Goal: Information Seeking & Learning: Check status

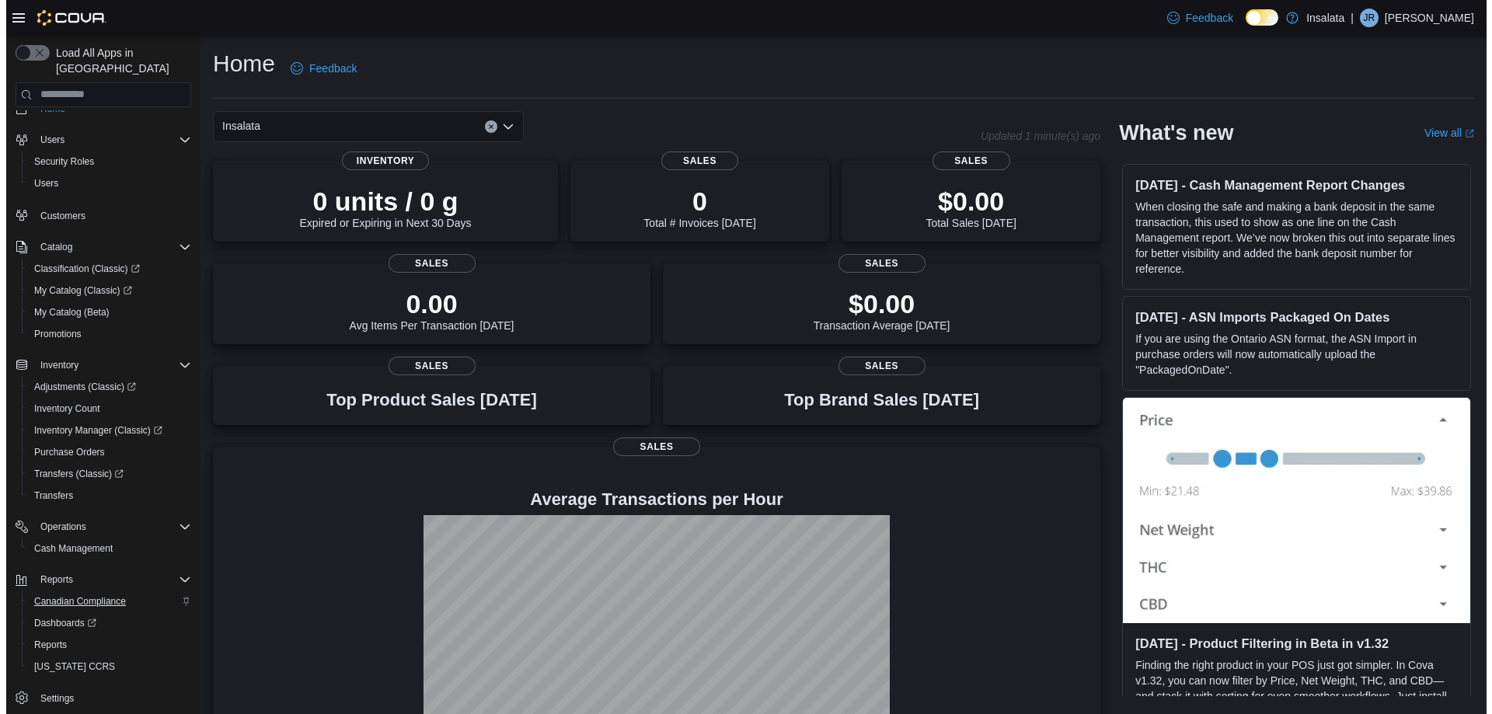
scroll to position [23, 0]
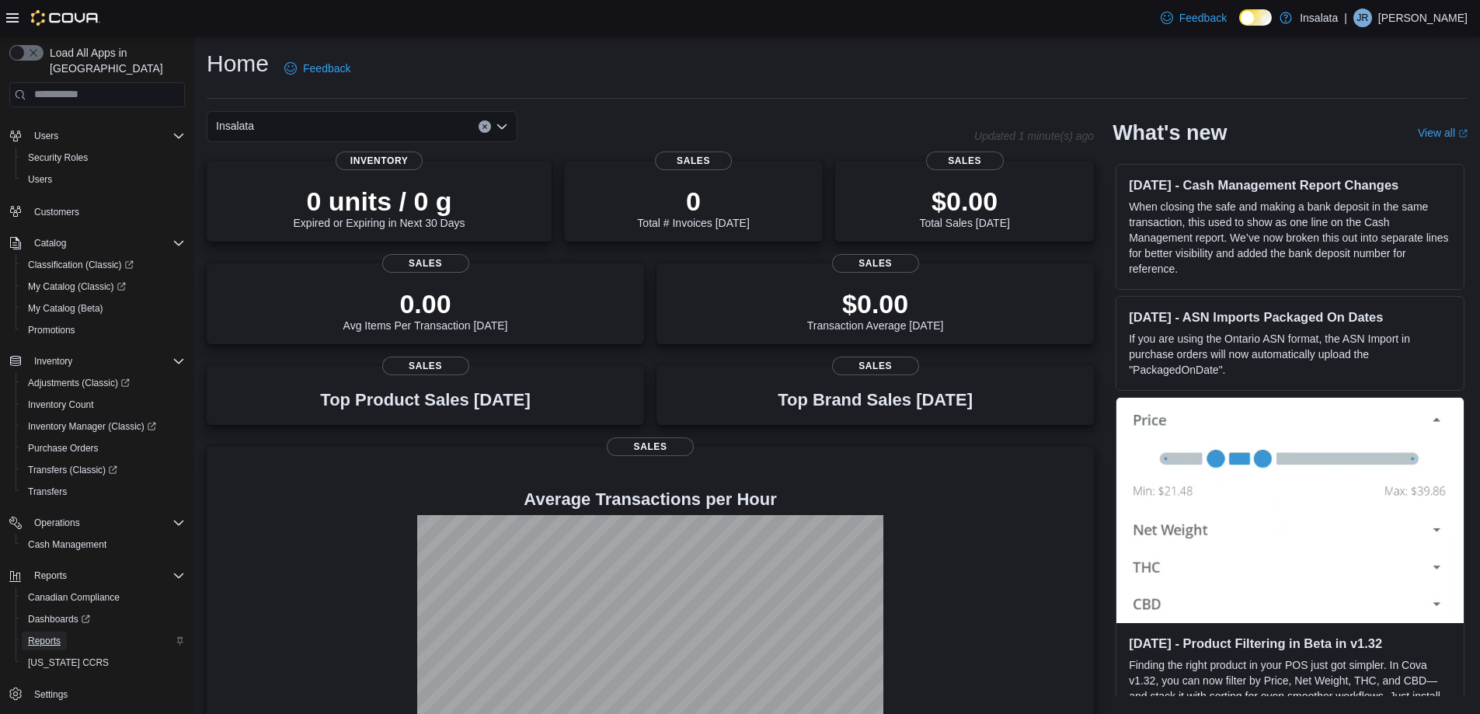
click at [36, 635] on span "Reports" at bounding box center [44, 641] width 33 height 12
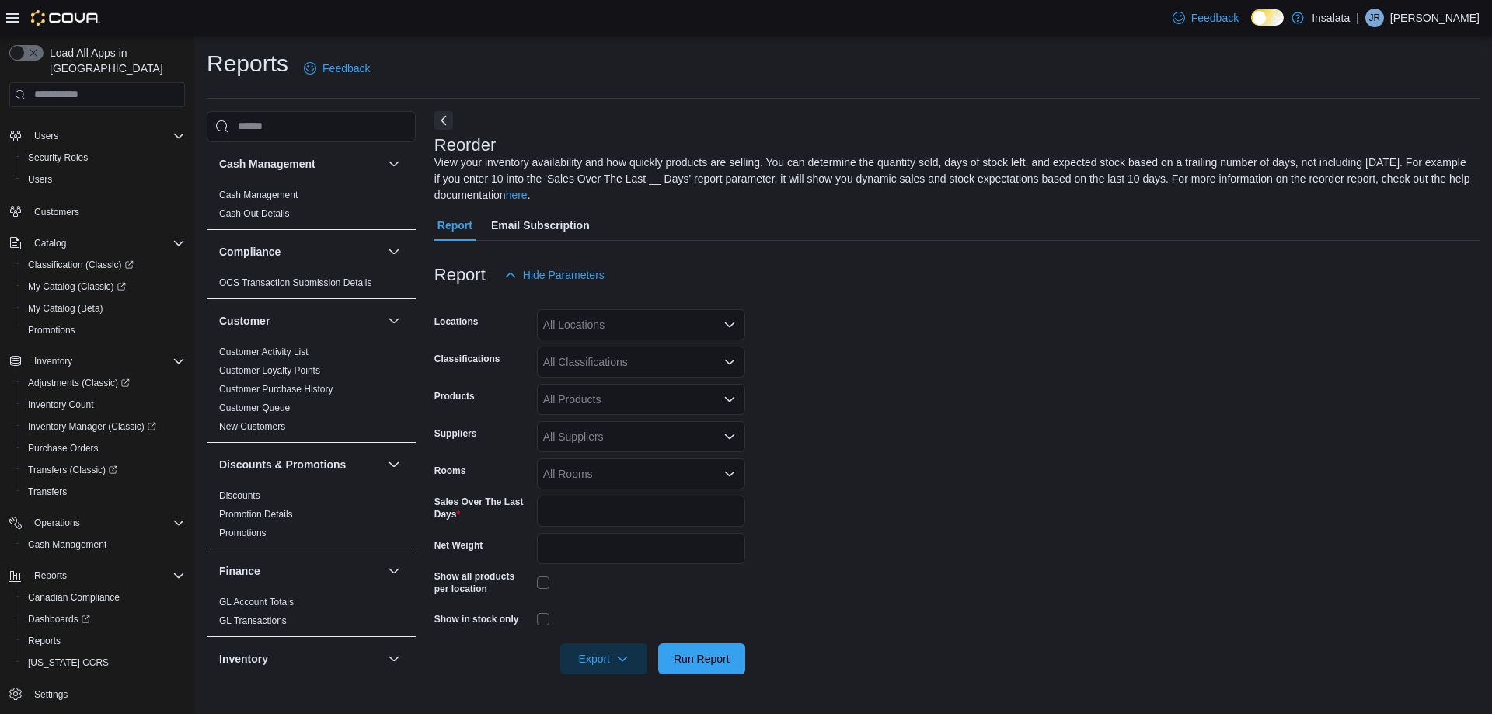
click at [629, 327] on div "All Locations" at bounding box center [641, 324] width 208 height 31
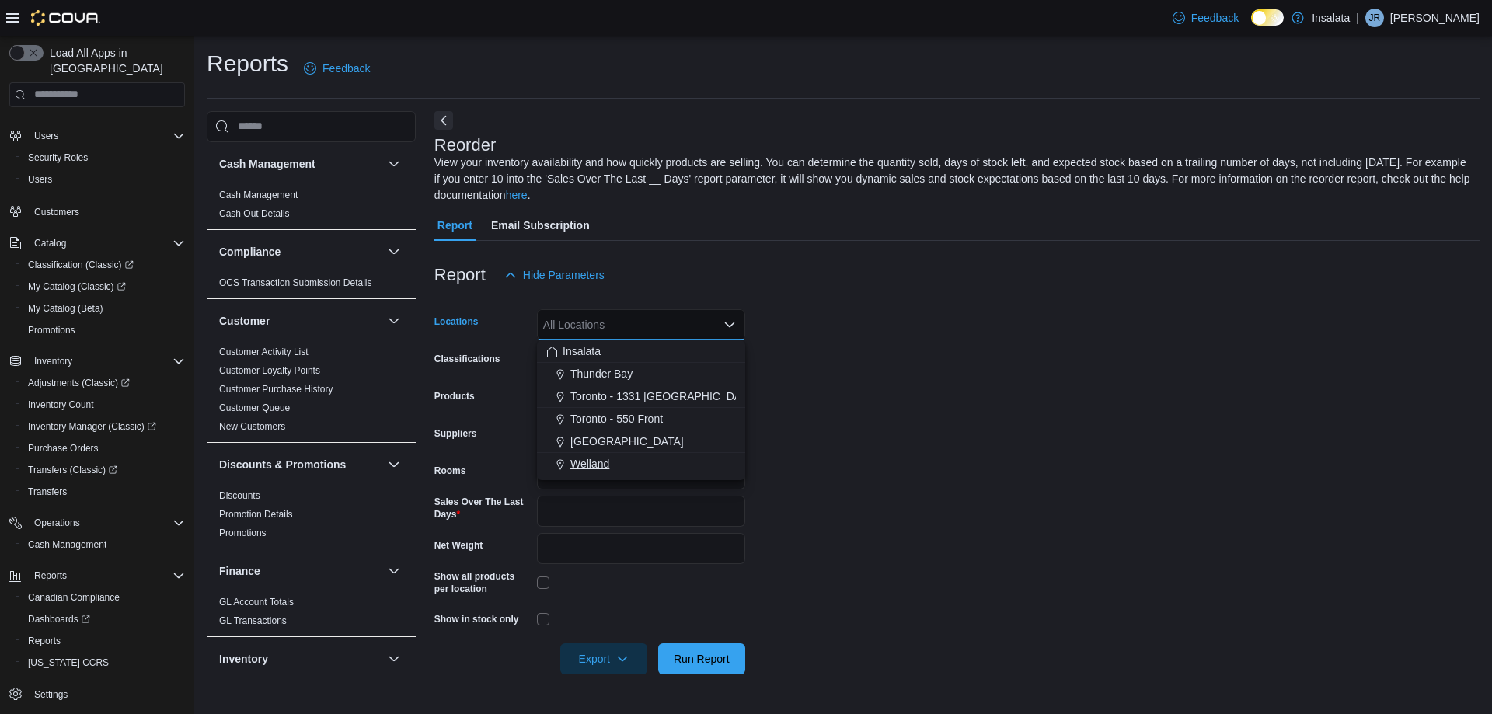
click at [637, 468] on div "Welland" at bounding box center [641, 464] width 190 height 16
click at [968, 430] on form "Locations Welland Combo box. Selected. Welland. Press Backspace to delete Wella…" at bounding box center [956, 483] width 1045 height 384
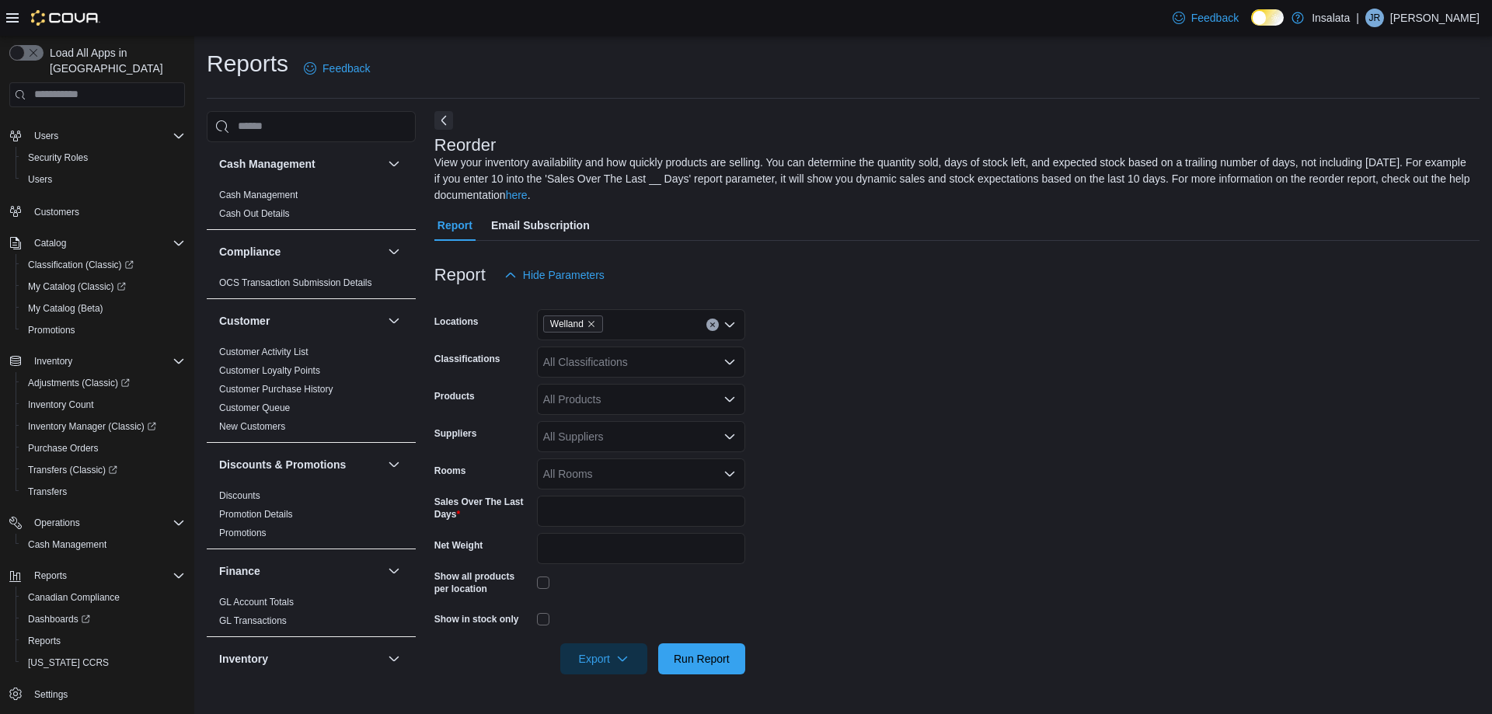
click at [563, 349] on div "All Classifications" at bounding box center [641, 362] width 208 height 31
click at [839, 319] on form "Locations Welland Classifications All Classifications Combo box. Selected. Comb…" at bounding box center [956, 483] width 1045 height 384
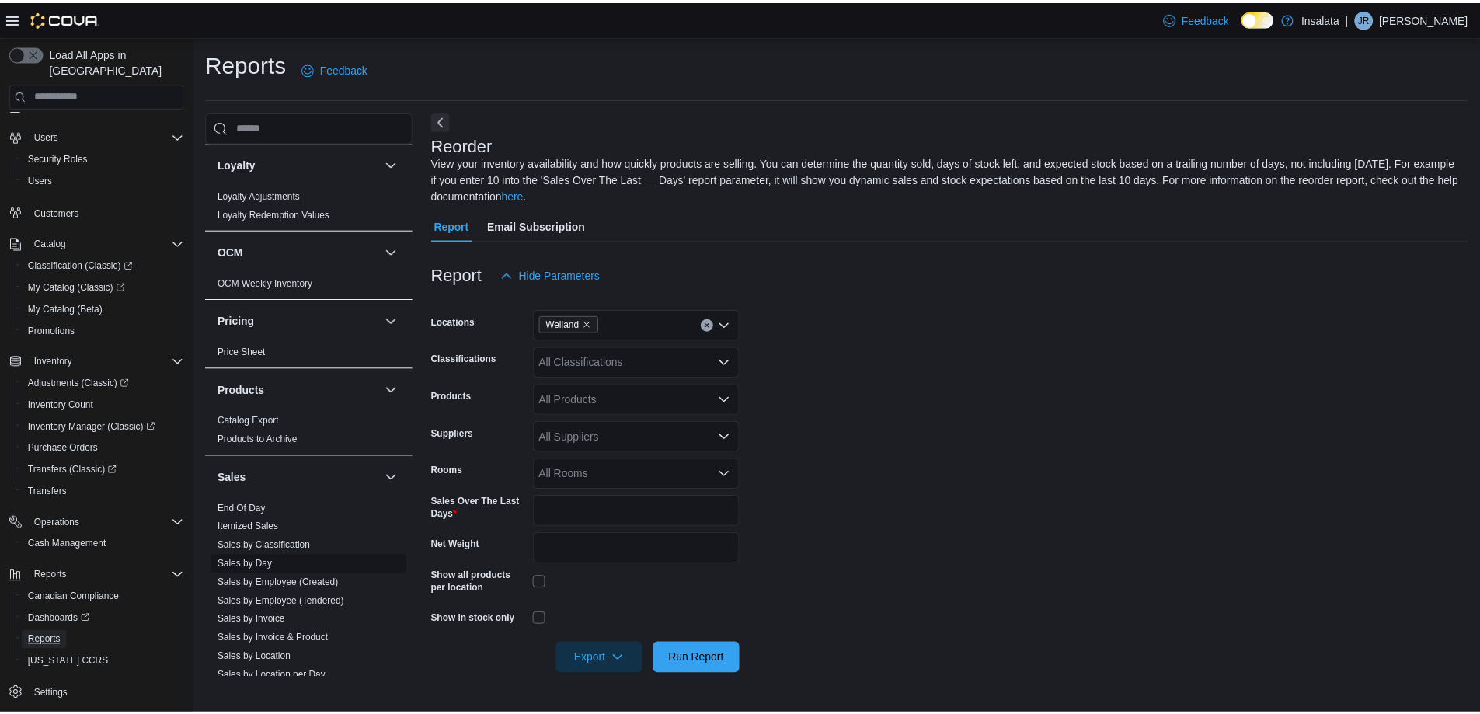
scroll to position [855, 0]
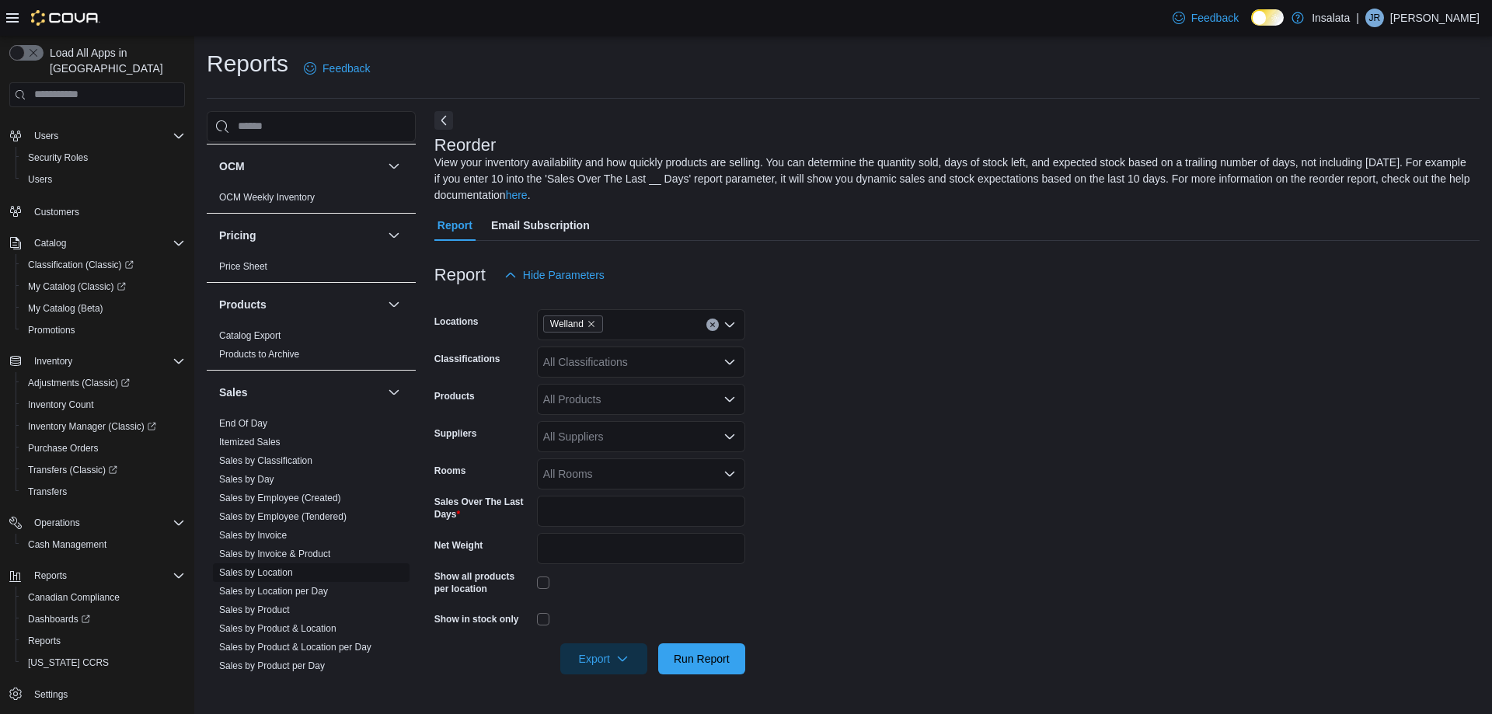
click at [284, 568] on link "Sales by Location" at bounding box center [256, 572] width 74 height 11
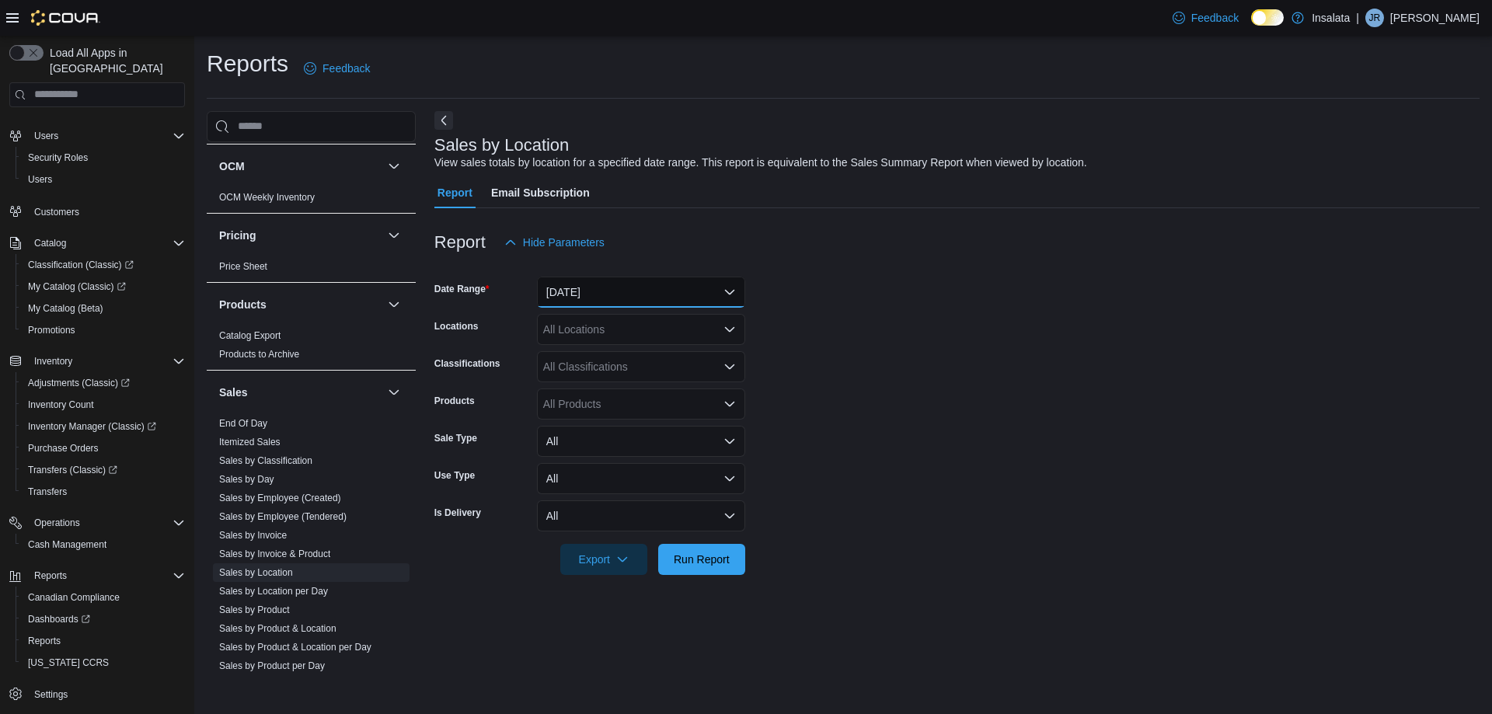
click at [626, 292] on button "Yesterday" at bounding box center [641, 292] width 208 height 31
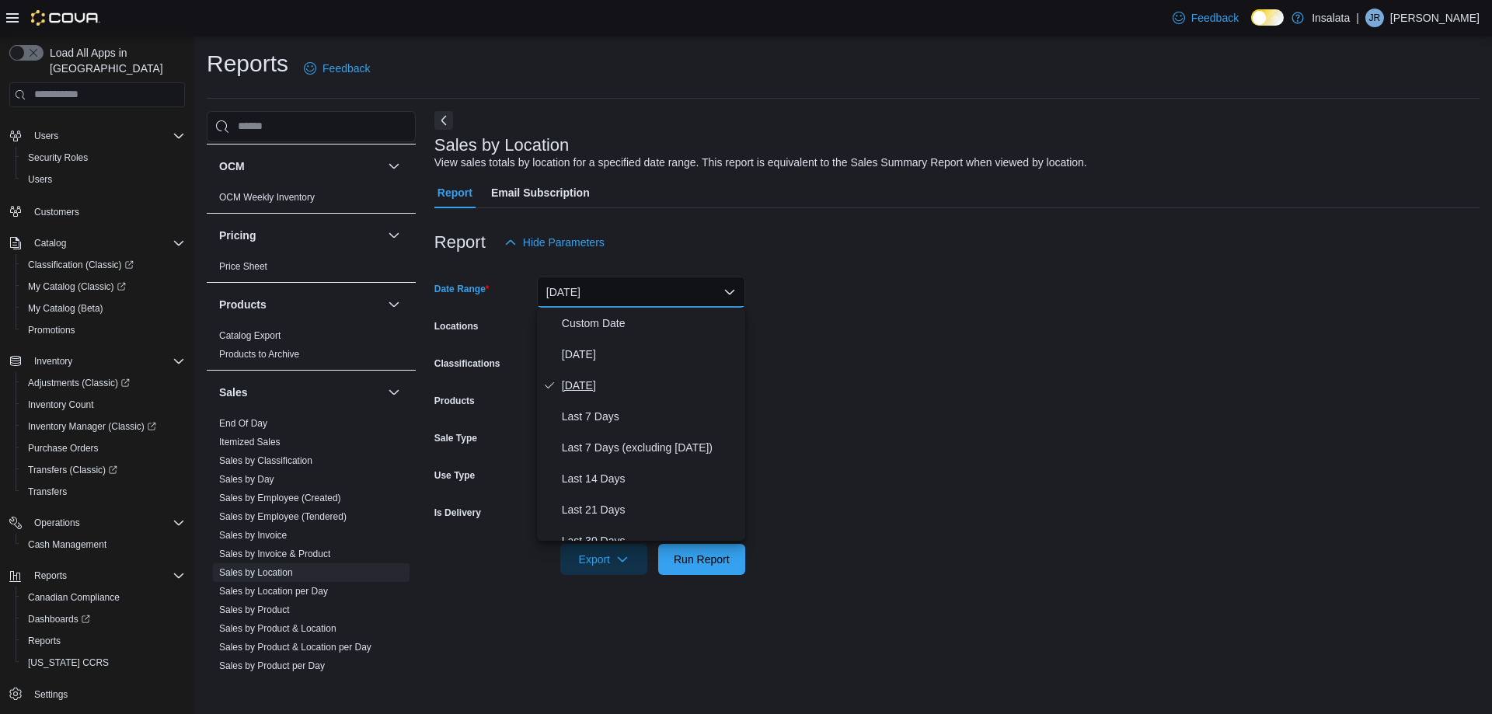
click at [608, 382] on span "Yesterday" at bounding box center [650, 385] width 177 height 19
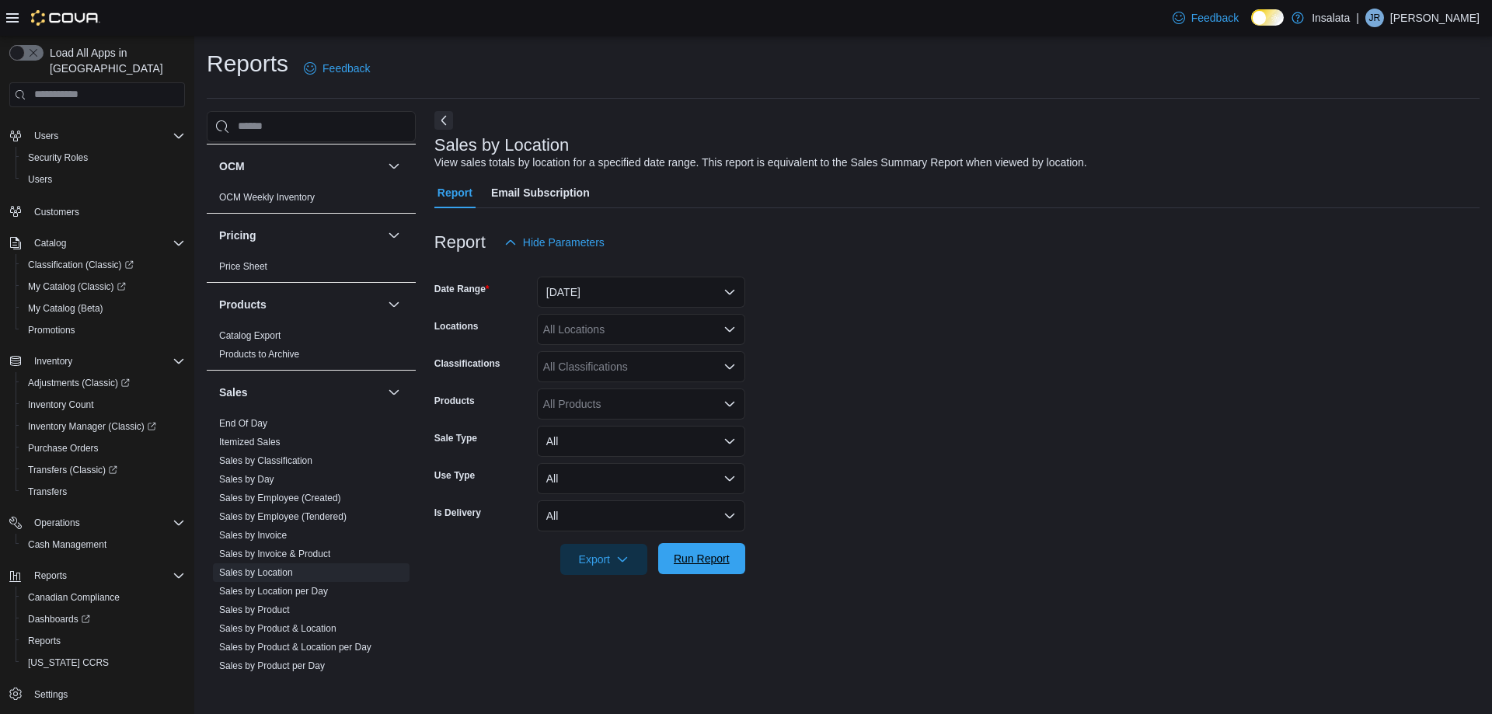
click at [696, 572] on span "Run Report" at bounding box center [701, 558] width 68 height 31
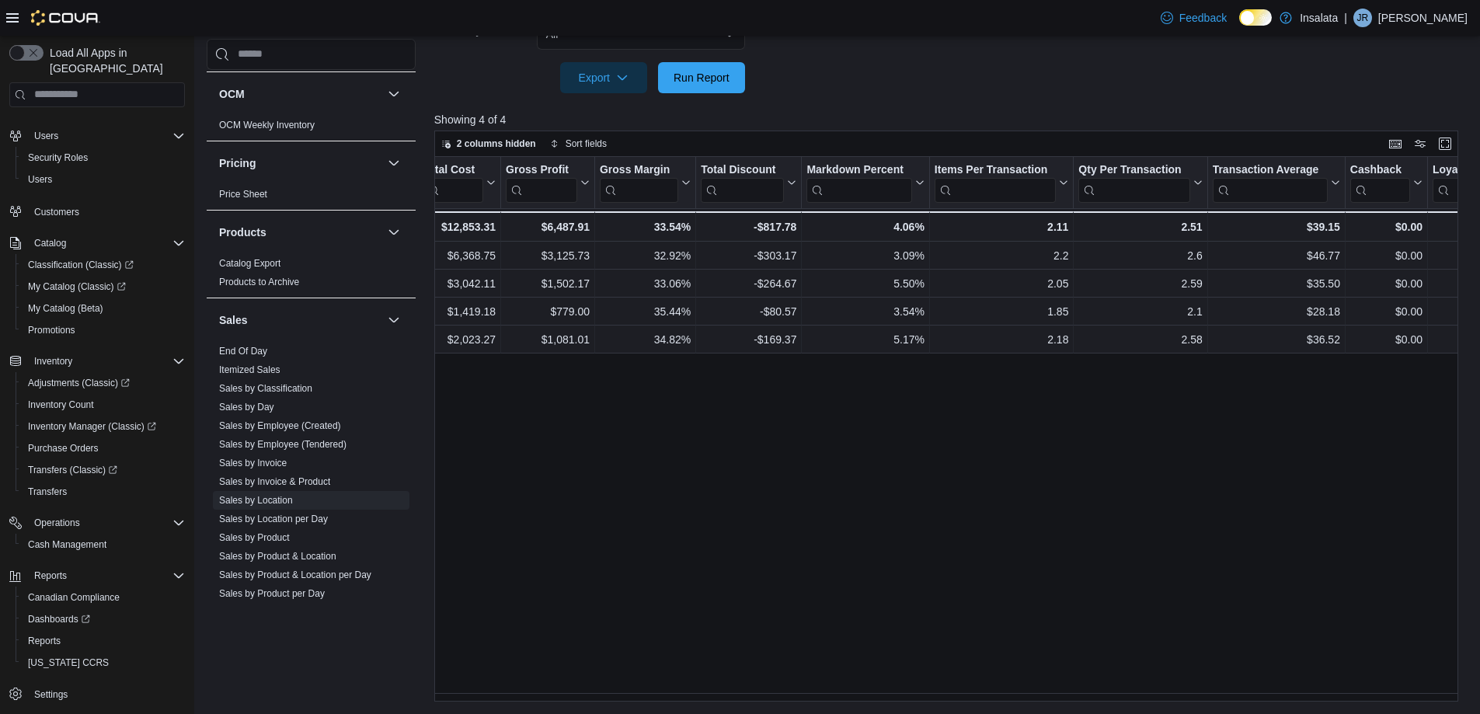
scroll to position [0, 889]
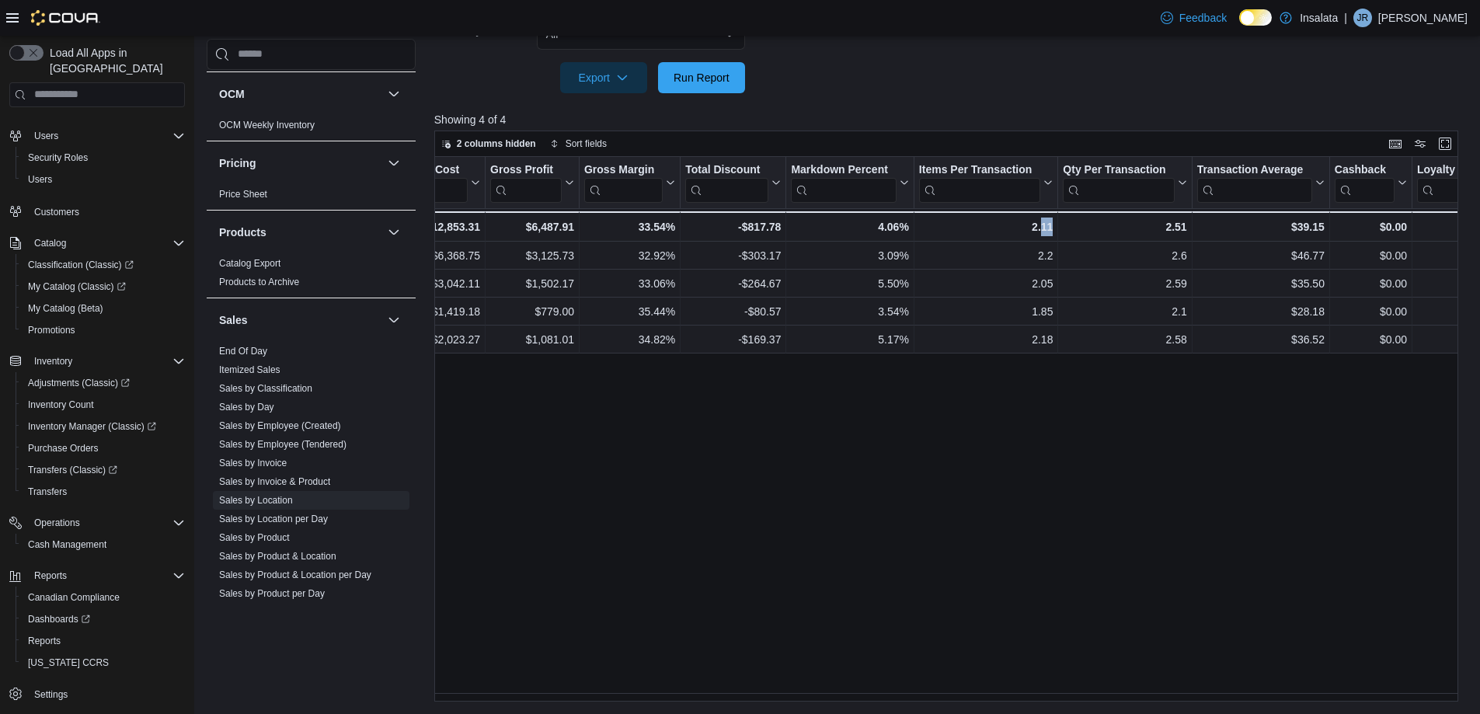
drag, startPoint x: 1044, startPoint y: 692, endPoint x: 1075, endPoint y: 698, distance: 31.6
click at [1075, 698] on div "Location Click to view column header actions Invoices Sold Click to view column…" at bounding box center [951, 429] width 1035 height 545
drag, startPoint x: 995, startPoint y: 702, endPoint x: 1042, endPoint y: 698, distance: 46.8
click at [1042, 698] on div "Location Click to view column header actions Invoices Sold Click to view column…" at bounding box center [951, 429] width 1035 height 545
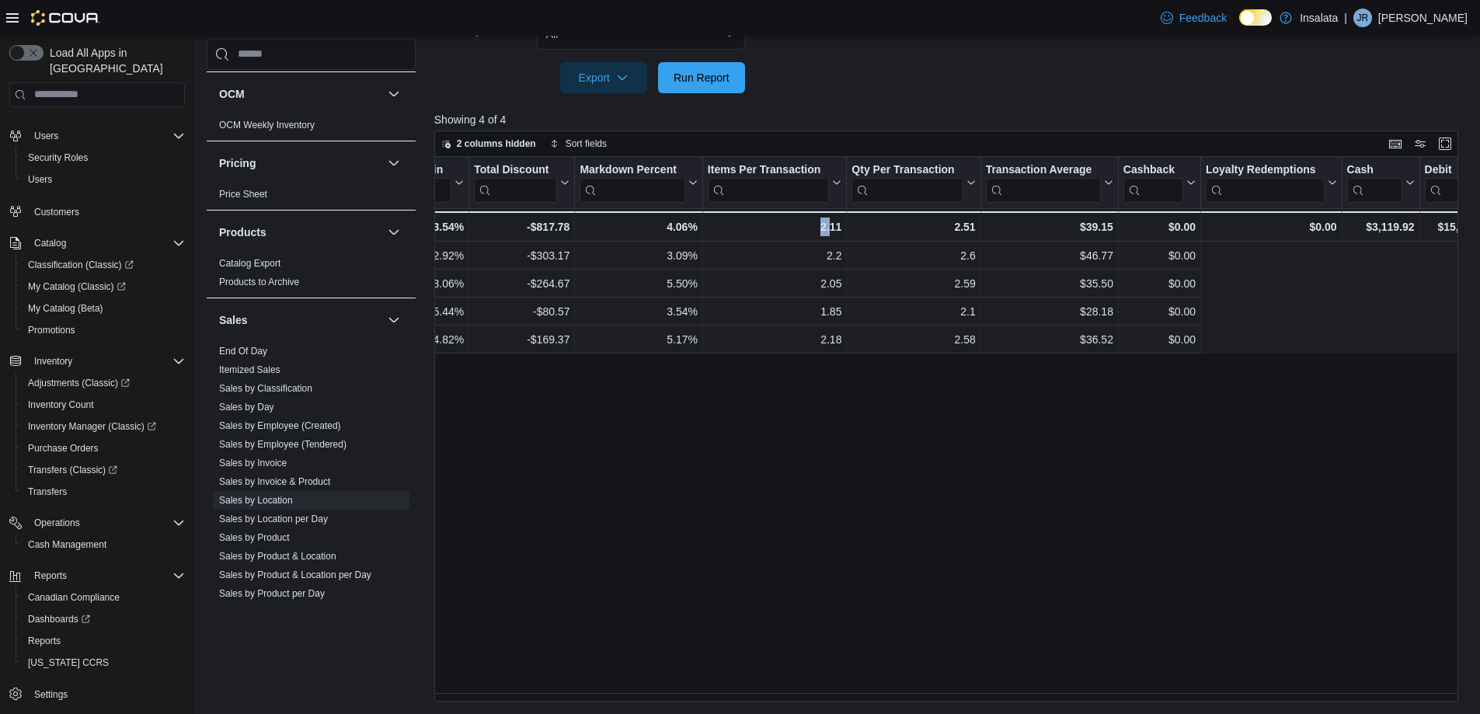
scroll to position [0, 0]
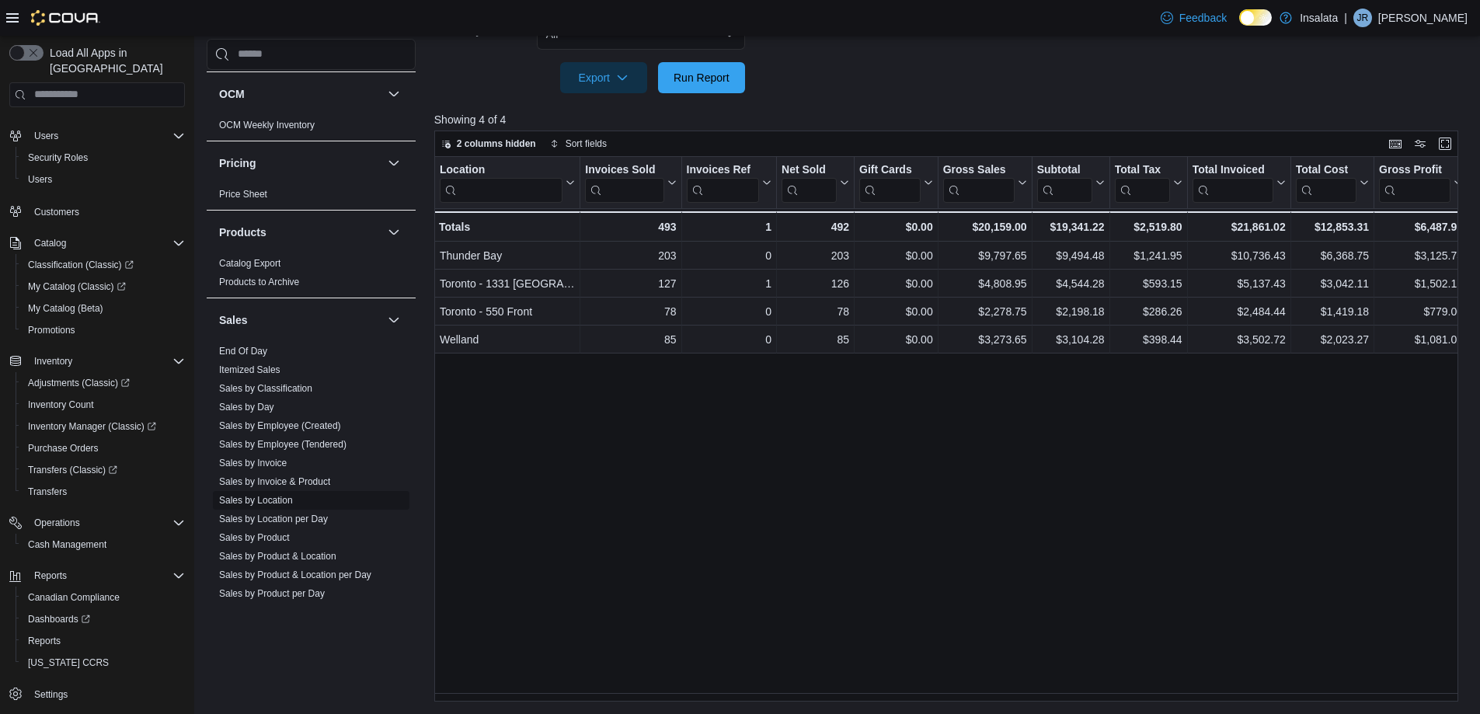
click at [281, 499] on link "Sales by Location" at bounding box center [256, 500] width 74 height 11
click at [59, 613] on span "Dashboards" at bounding box center [59, 619] width 62 height 12
